Goal: Information Seeking & Learning: Learn about a topic

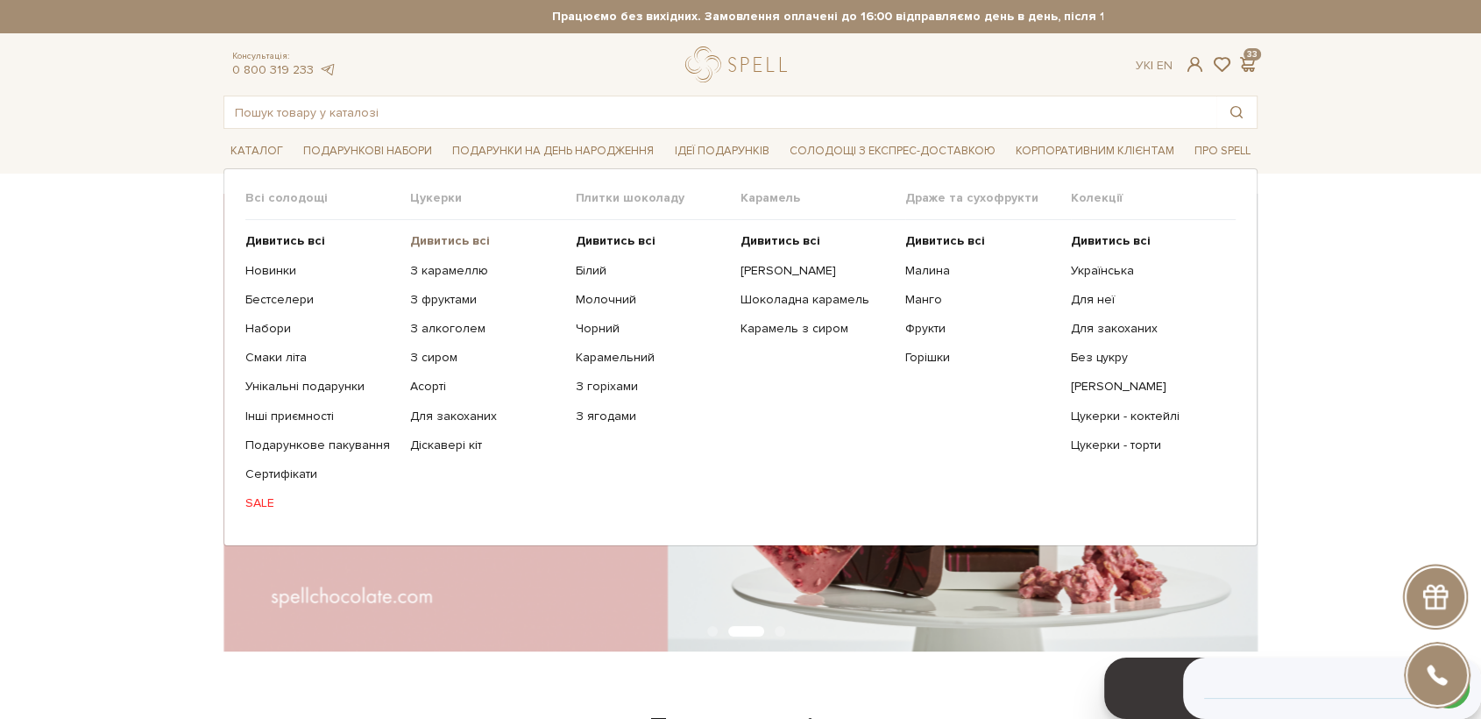
click at [435, 238] on b "Дивитись всі" at bounding box center [450, 240] width 80 height 15
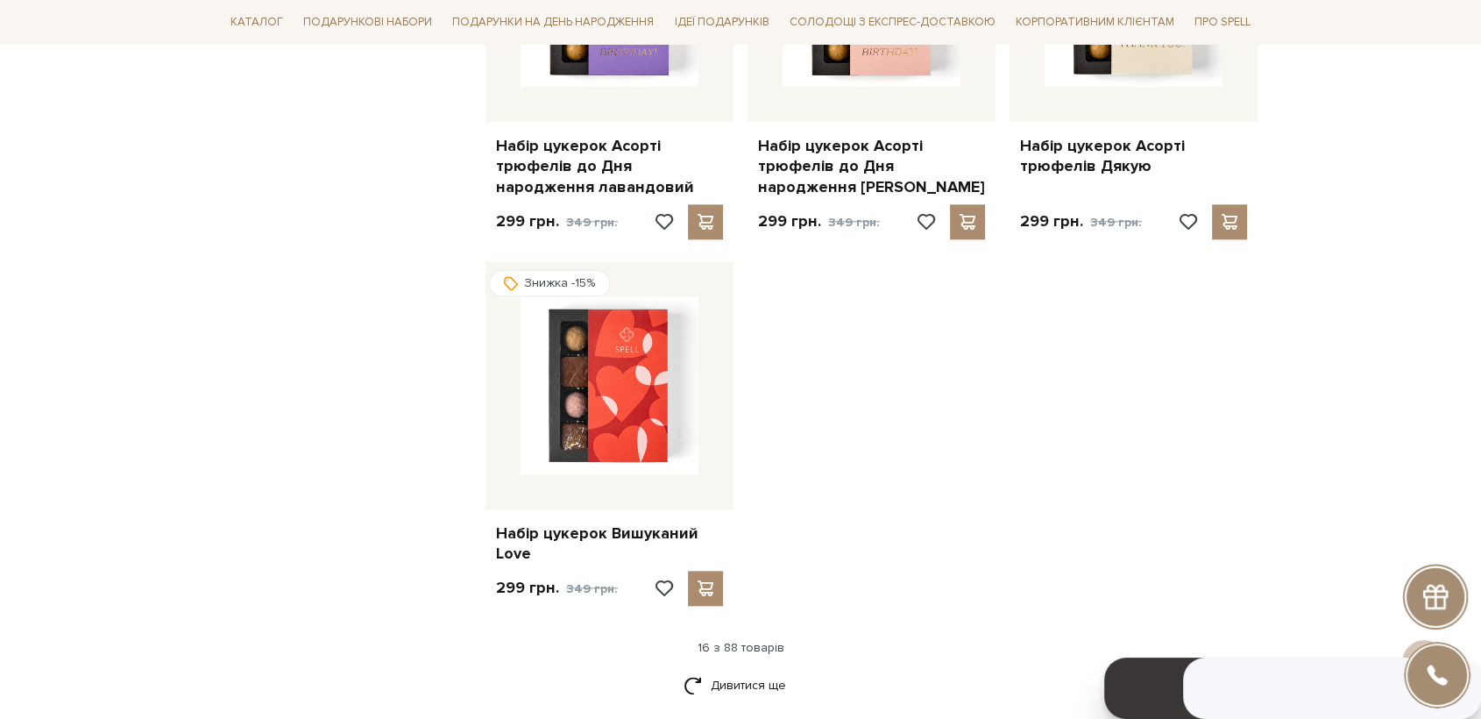
scroll to position [2045, 0]
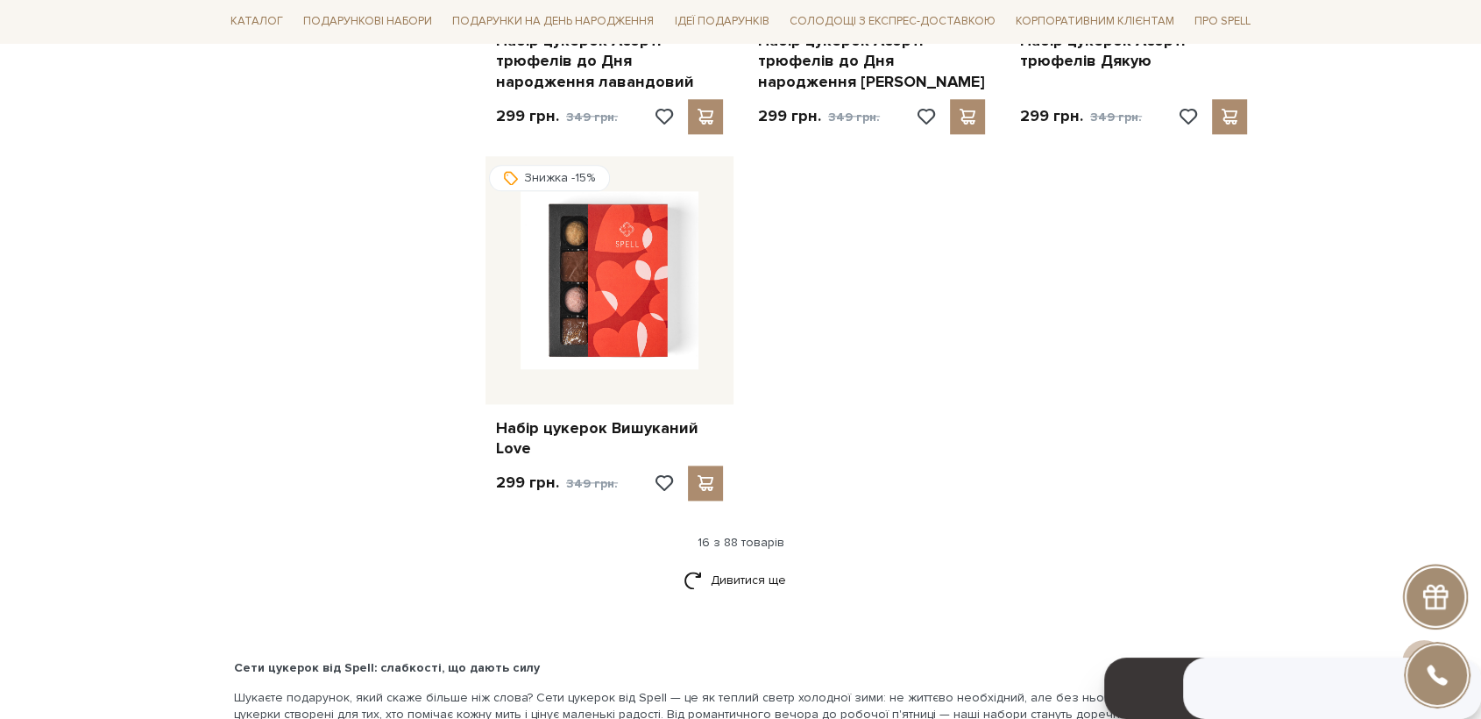
drag, startPoint x: 734, startPoint y: 584, endPoint x: 941, endPoint y: 536, distance: 212.2
click at [735, 584] on link "Дивитися ще" at bounding box center [741, 579] width 114 height 31
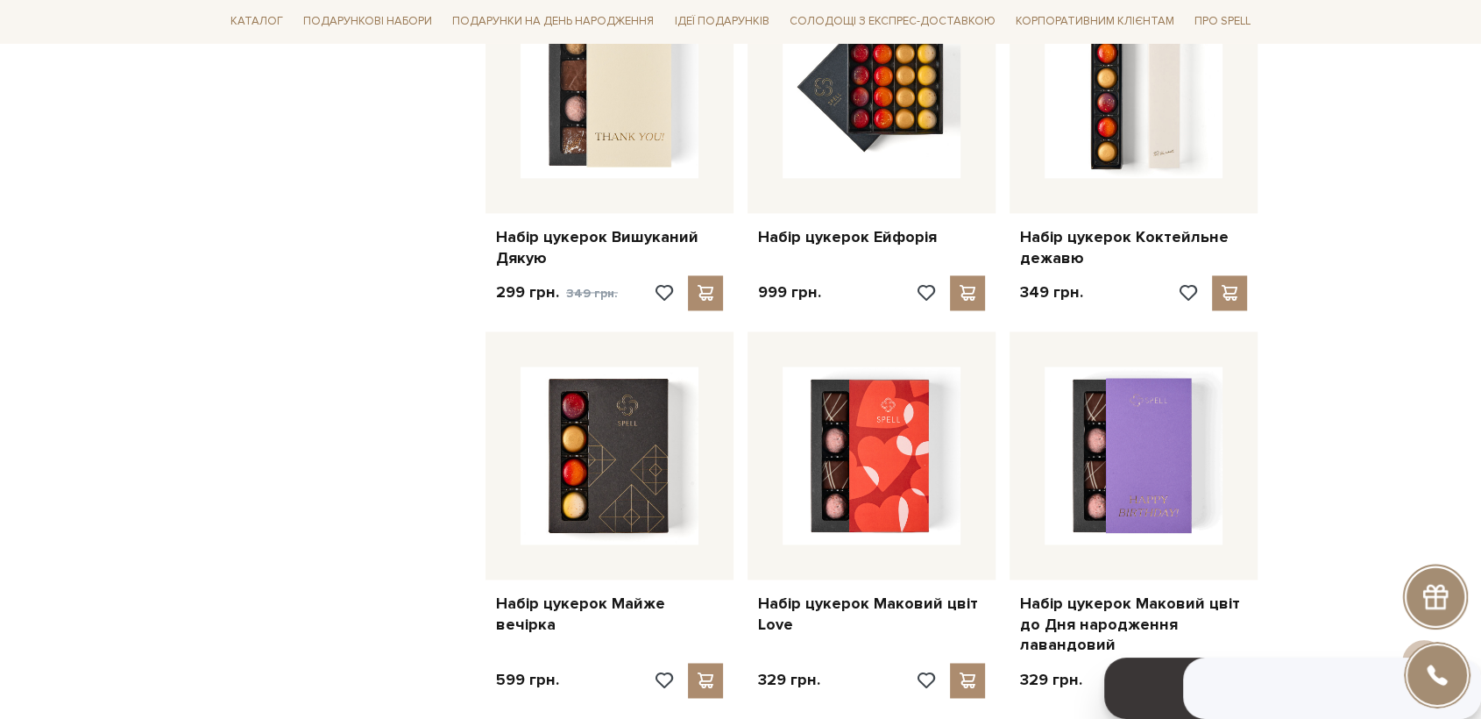
scroll to position [2629, 0]
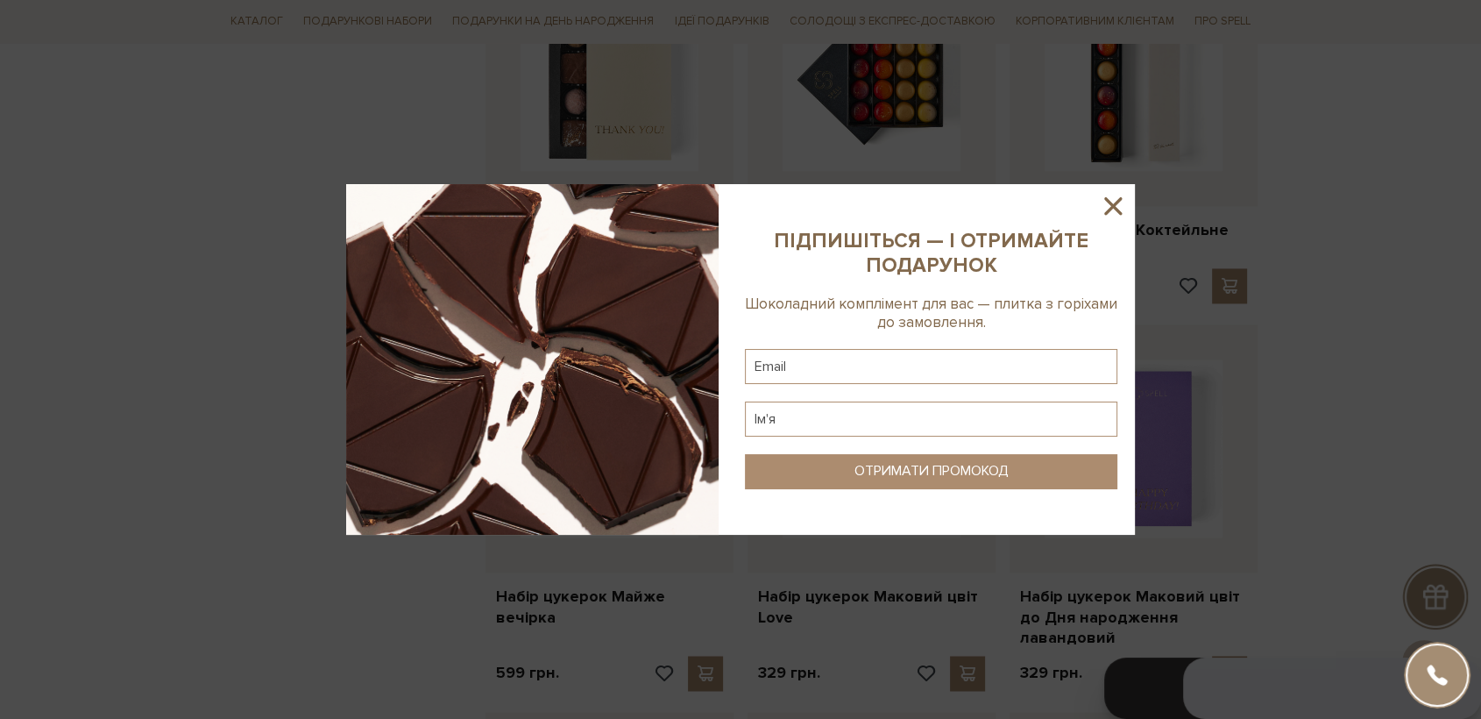
click at [1112, 210] on icon at bounding box center [1113, 206] width 30 height 30
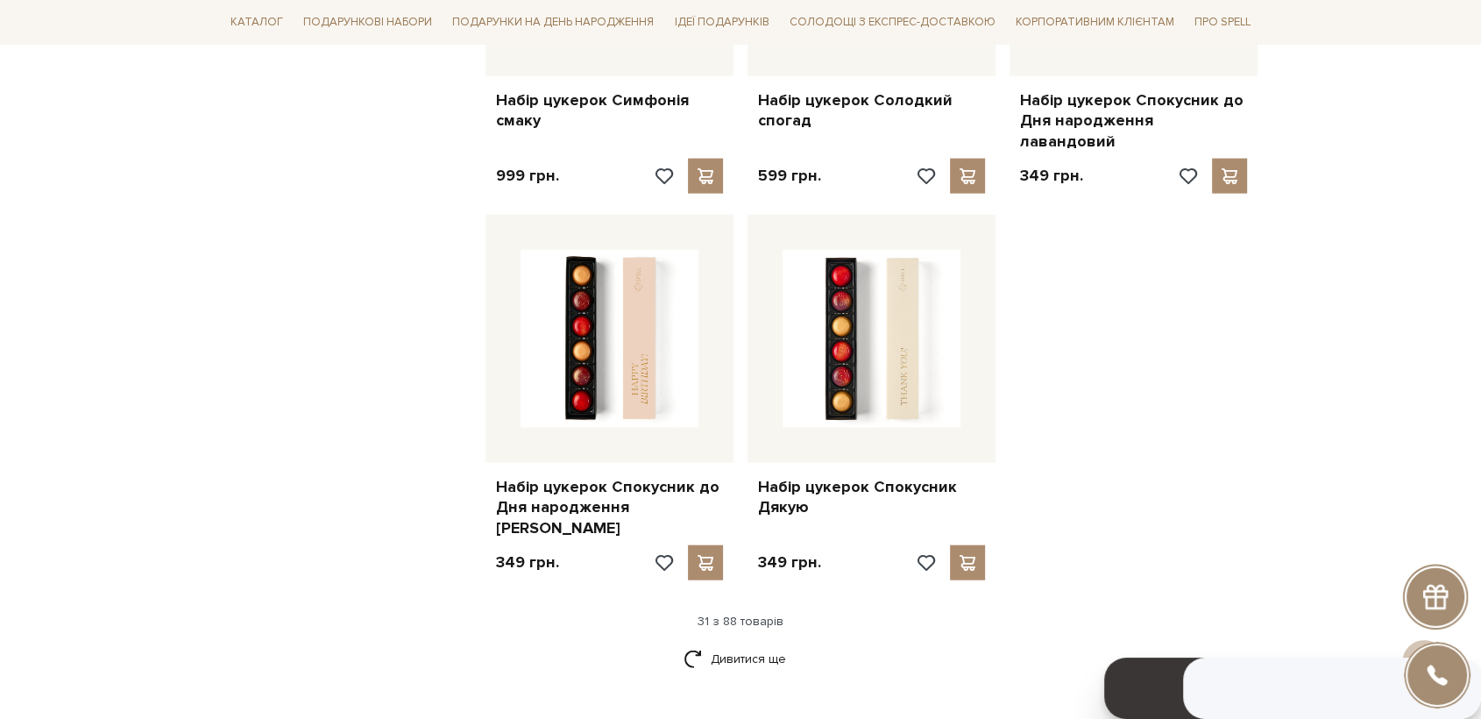
scroll to position [3992, 0]
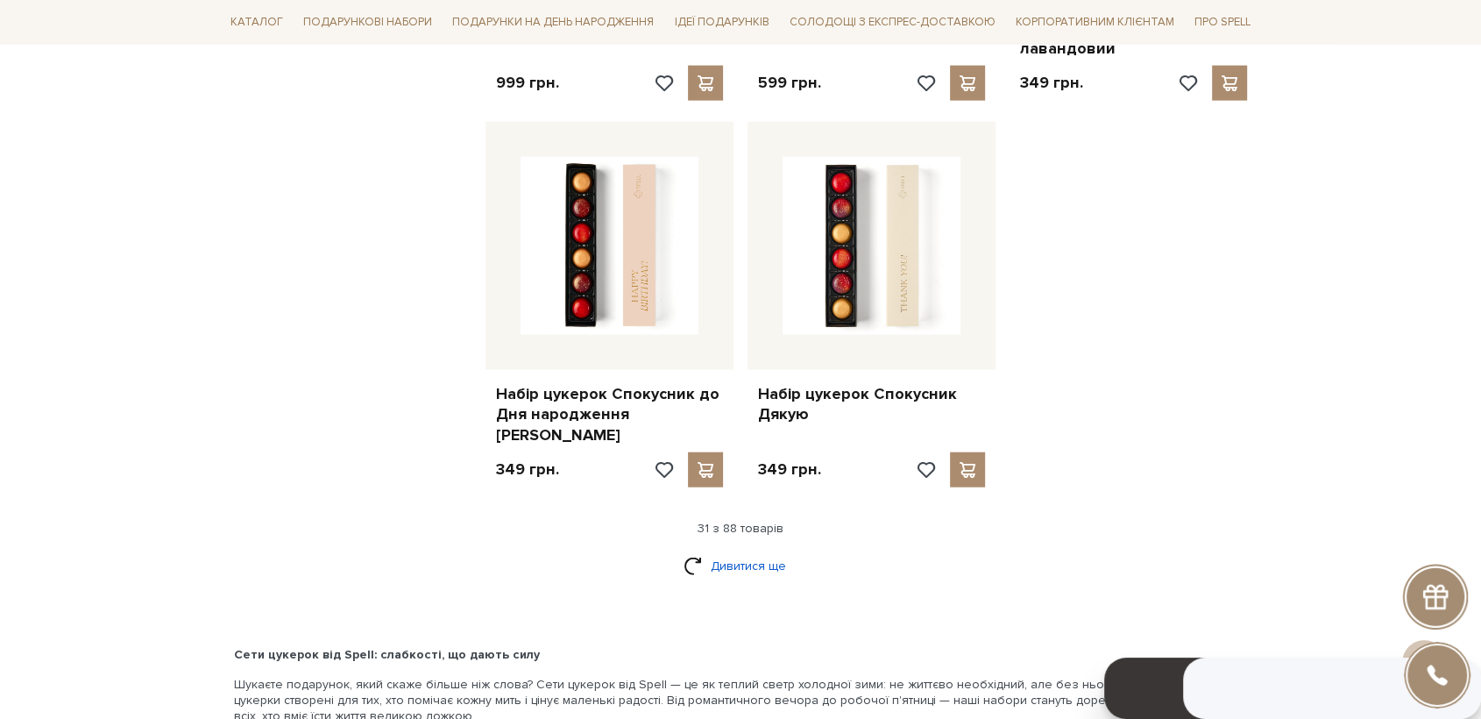
drag, startPoint x: 771, startPoint y: 477, endPoint x: 784, endPoint y: 472, distance: 13.9
click at [771, 550] on link "Дивитися ще" at bounding box center [741, 565] width 114 height 31
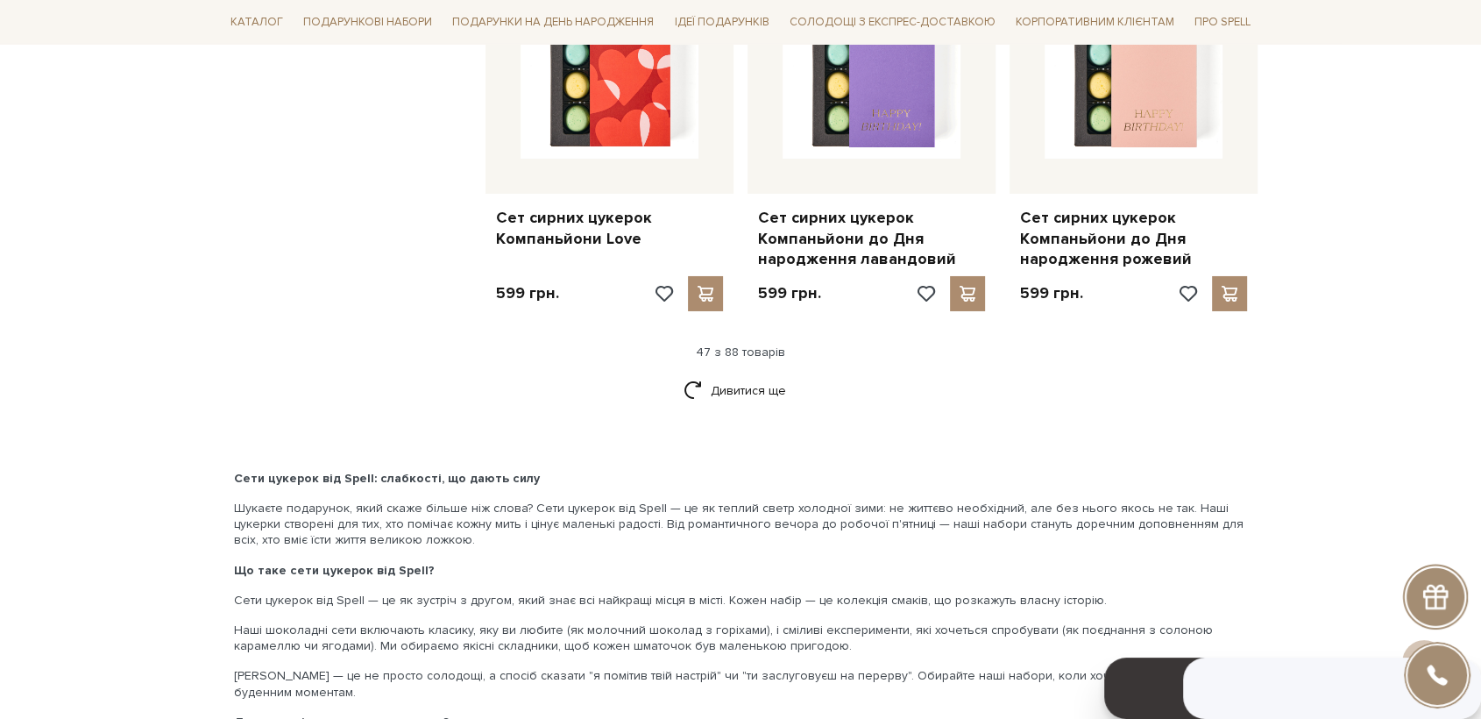
scroll to position [6135, 0]
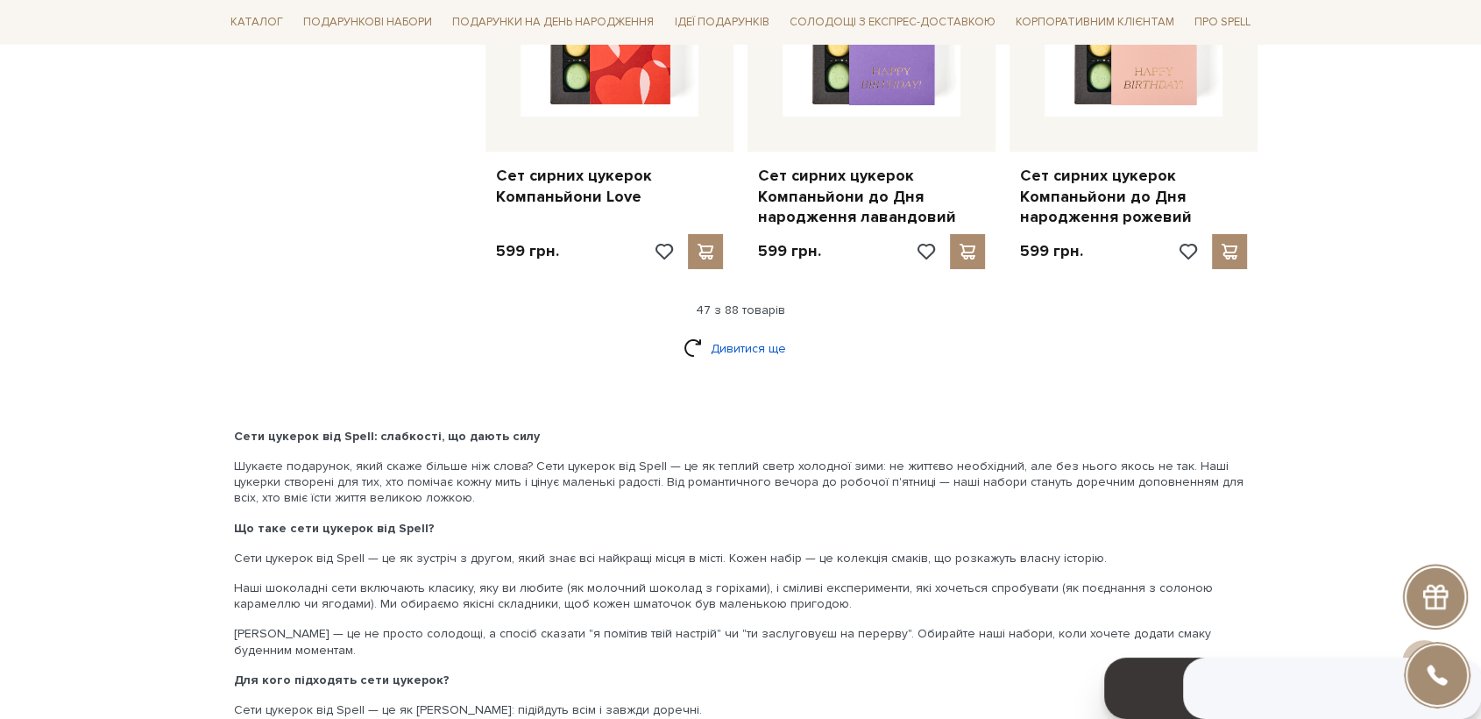
click at [728, 333] on link "Дивитися ще" at bounding box center [741, 348] width 114 height 31
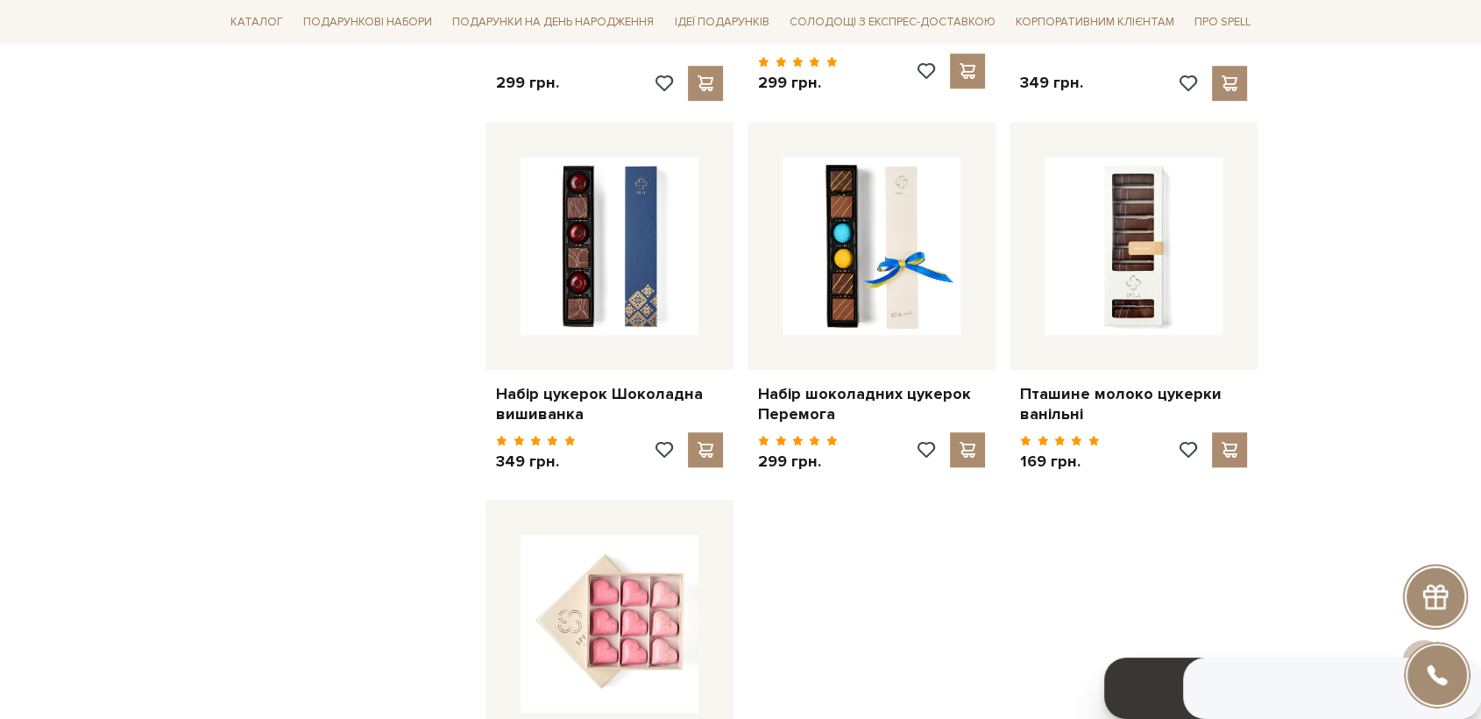
scroll to position [8180, 0]
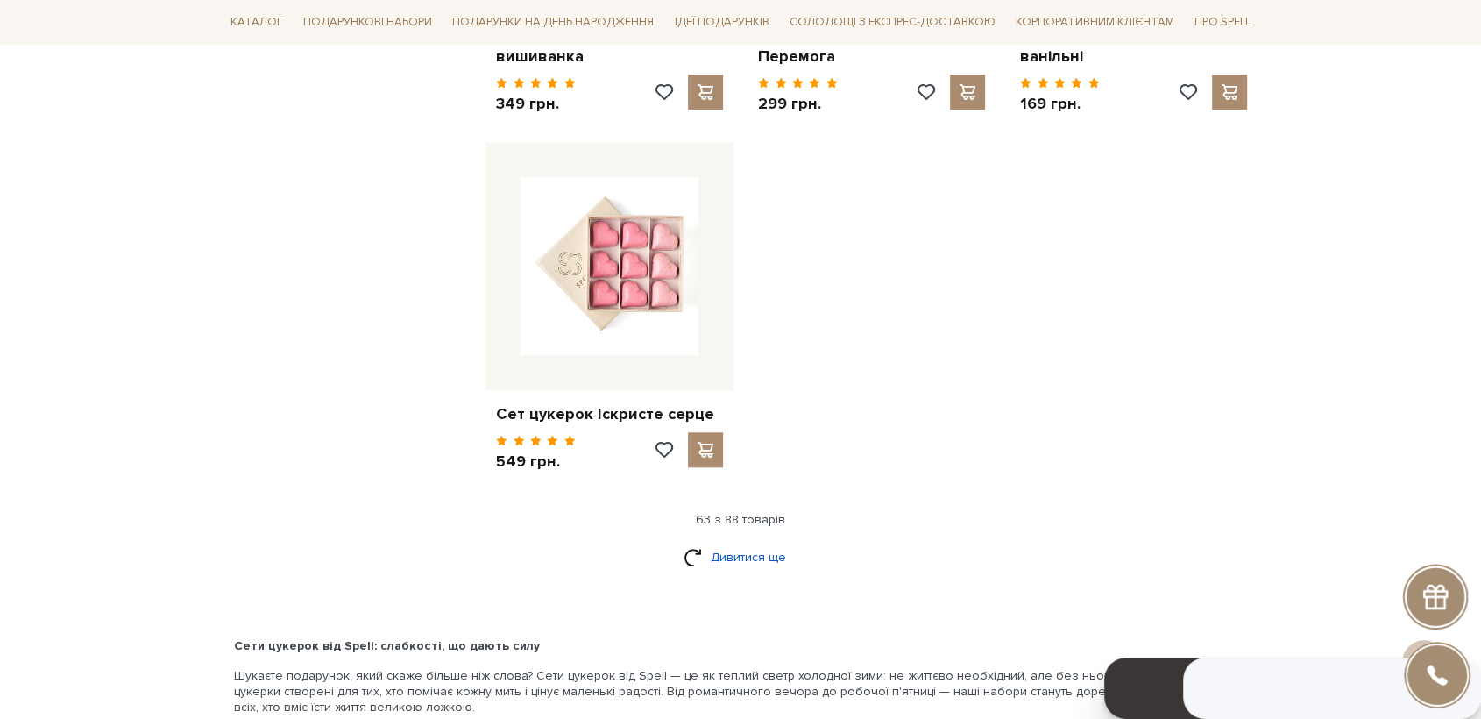
click at [772, 542] on link "Дивитися ще" at bounding box center [741, 557] width 114 height 31
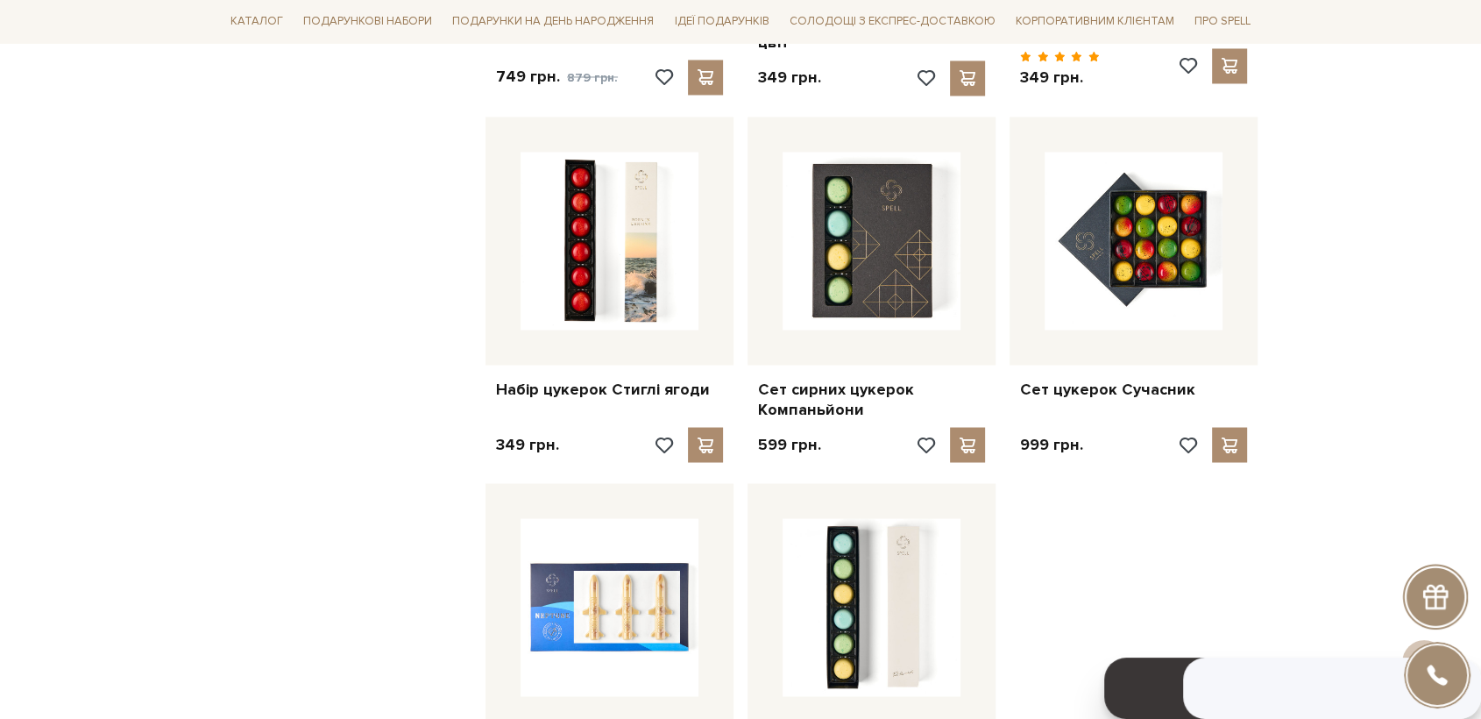
scroll to position [9836, 0]
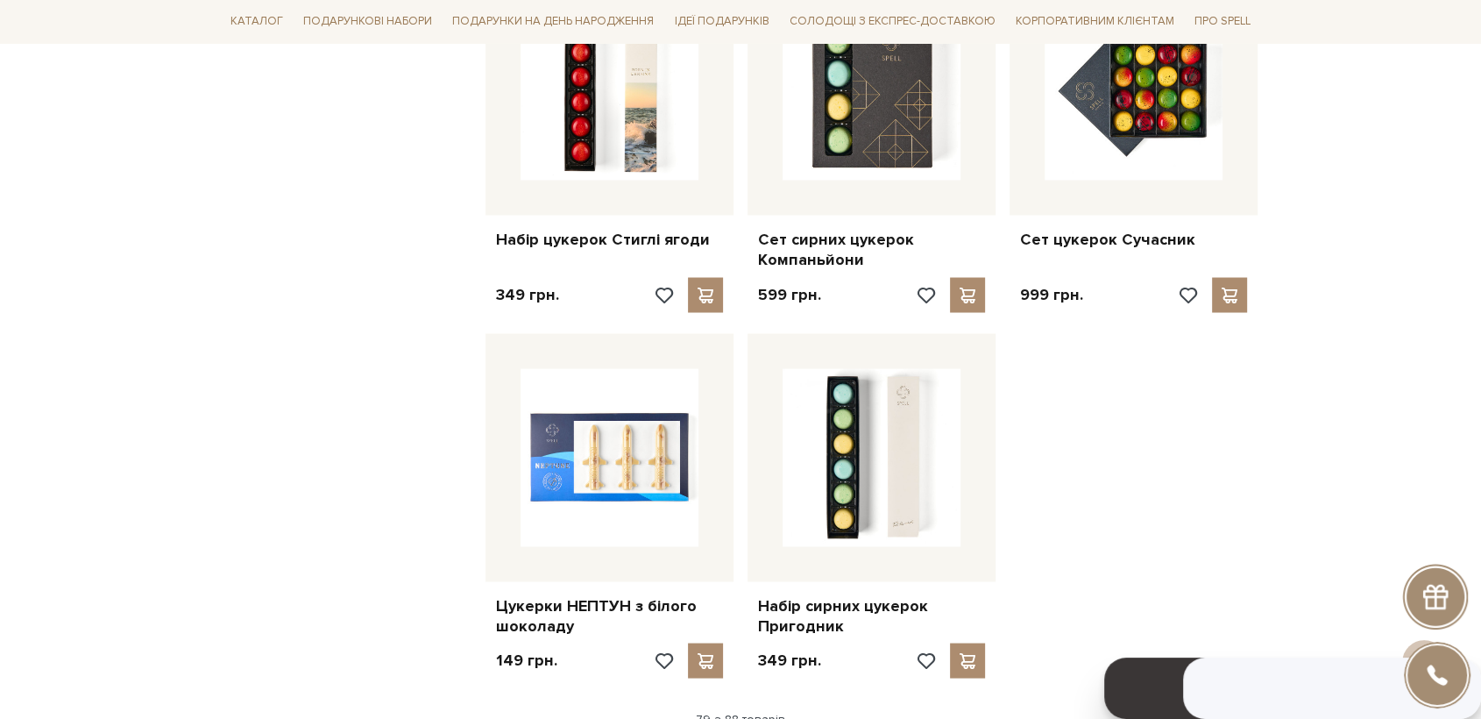
drag, startPoint x: 752, startPoint y: 653, endPoint x: 812, endPoint y: 638, distance: 61.4
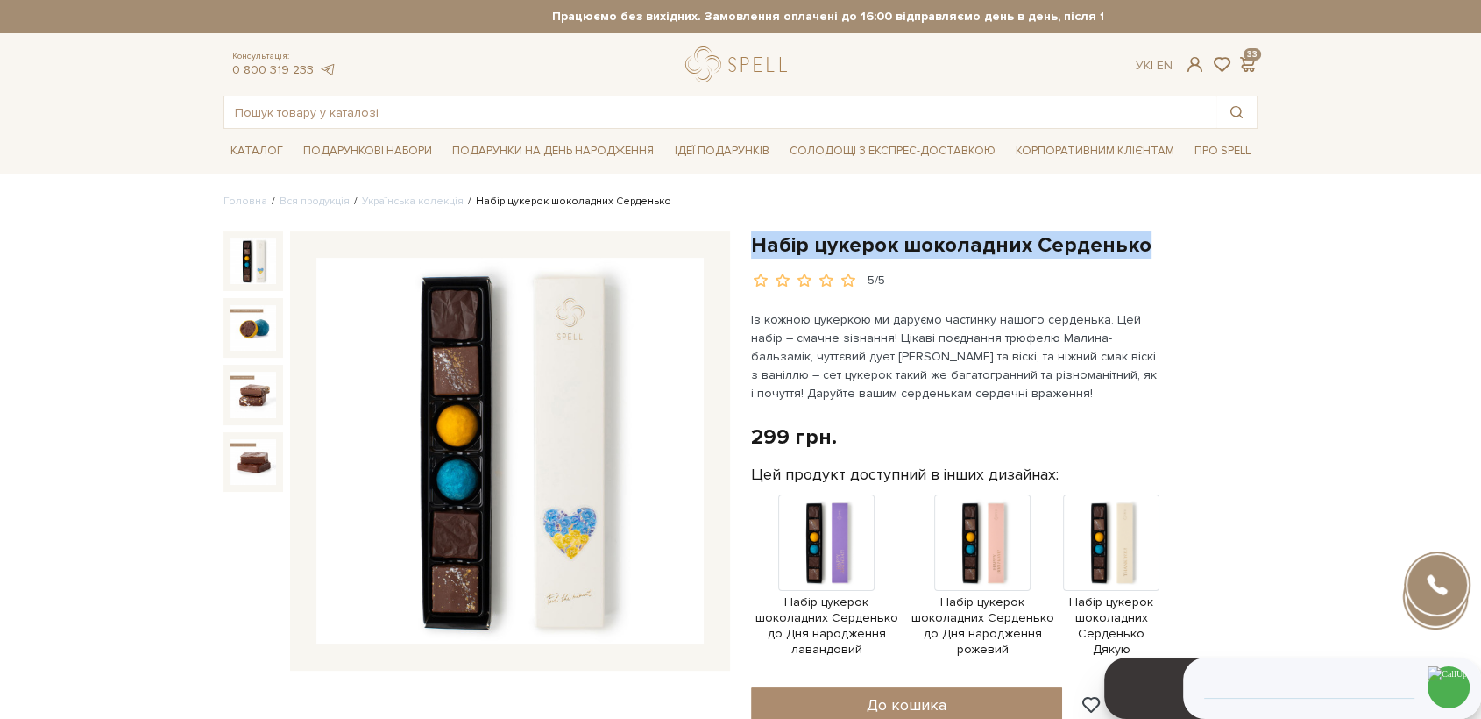
drag, startPoint x: 754, startPoint y: 238, endPoint x: 1145, endPoint y: 238, distance: 390.9
click at [1145, 238] on h1 "Набір цукерок шоколадних Серденько" at bounding box center [1004, 244] width 507 height 27
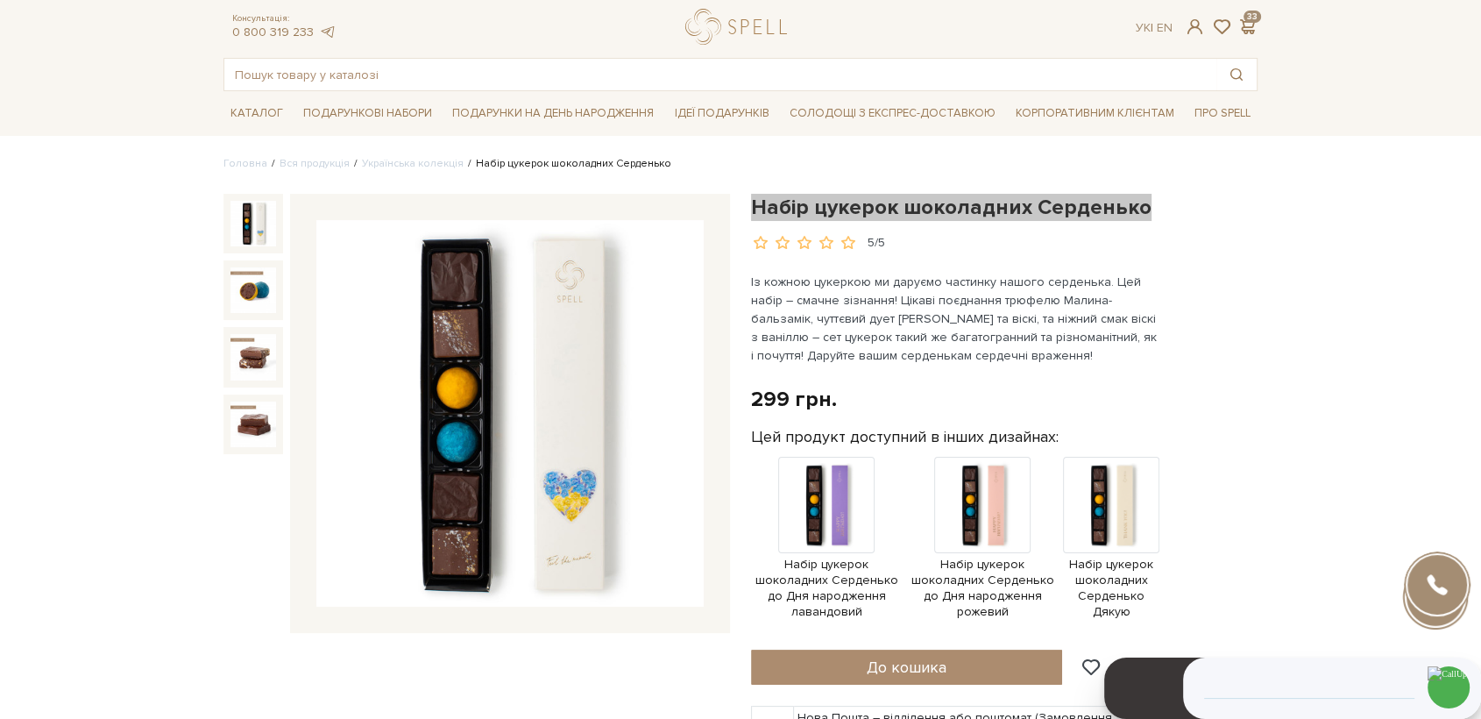
scroll to position [97, 0]
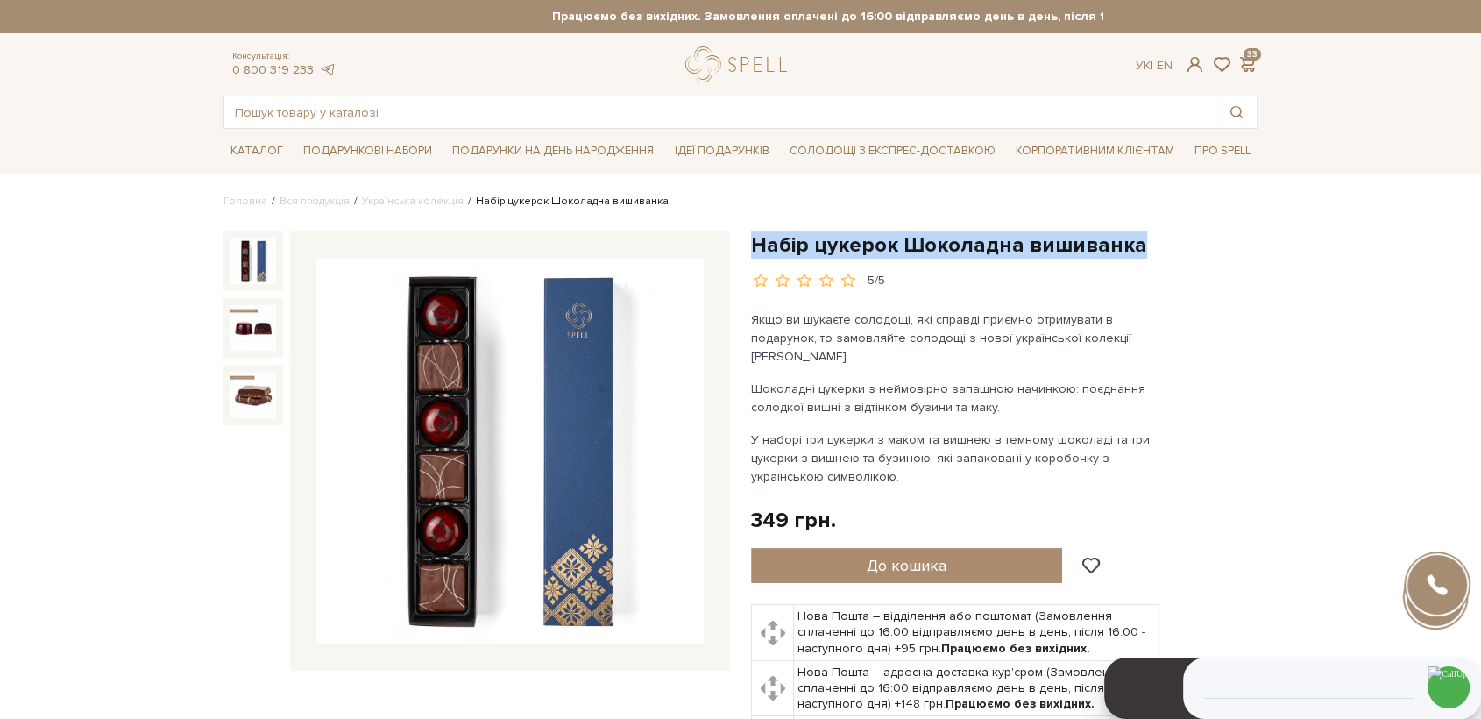
drag, startPoint x: 752, startPoint y: 241, endPoint x: 1140, endPoint y: 241, distance: 388.3
click at [1140, 241] on h1 "Набір цукерок Шоколадна вишиванка" at bounding box center [1004, 244] width 507 height 27
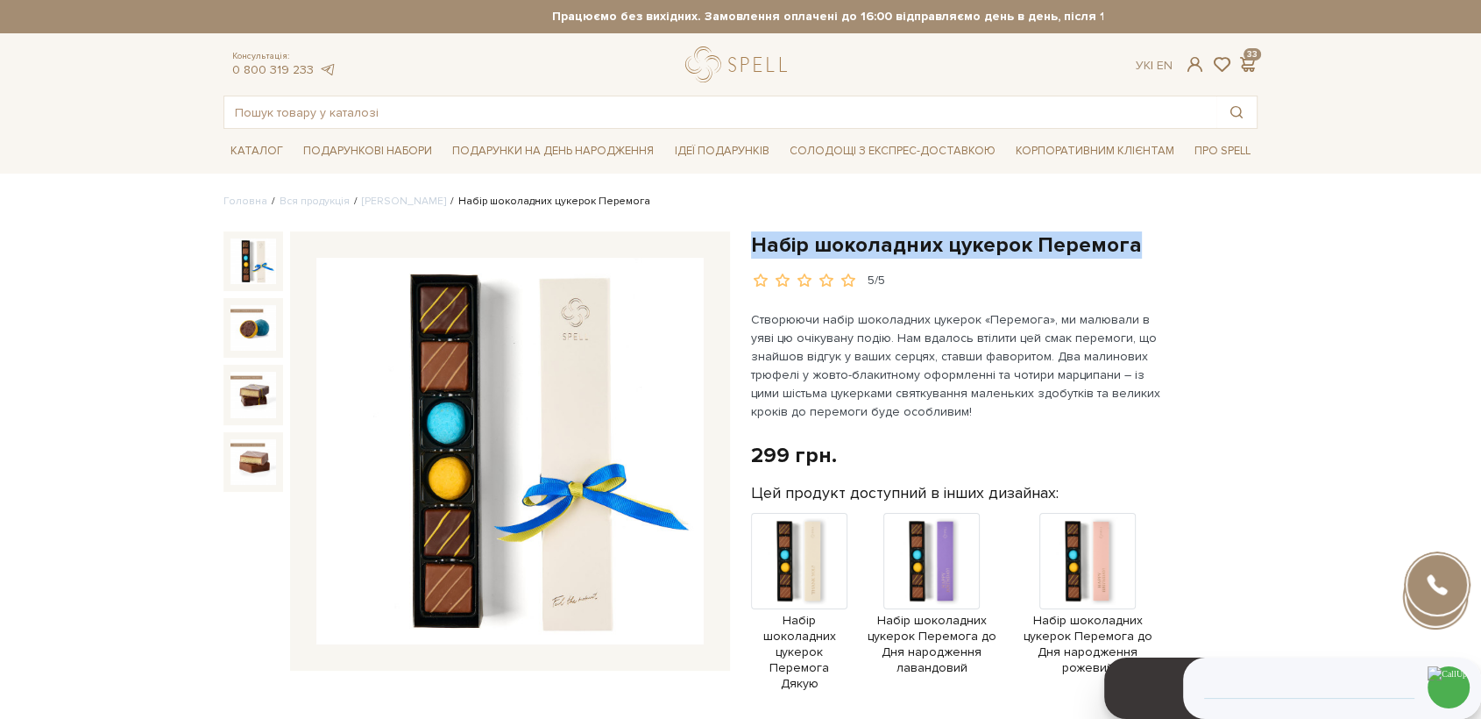
drag, startPoint x: 1138, startPoint y: 246, endPoint x: 756, endPoint y: 233, distance: 381.5
click at [756, 233] on h1 "Набір шоколадних цукерок Перемога" at bounding box center [1004, 244] width 507 height 27
